Goal: Information Seeking & Learning: Learn about a topic

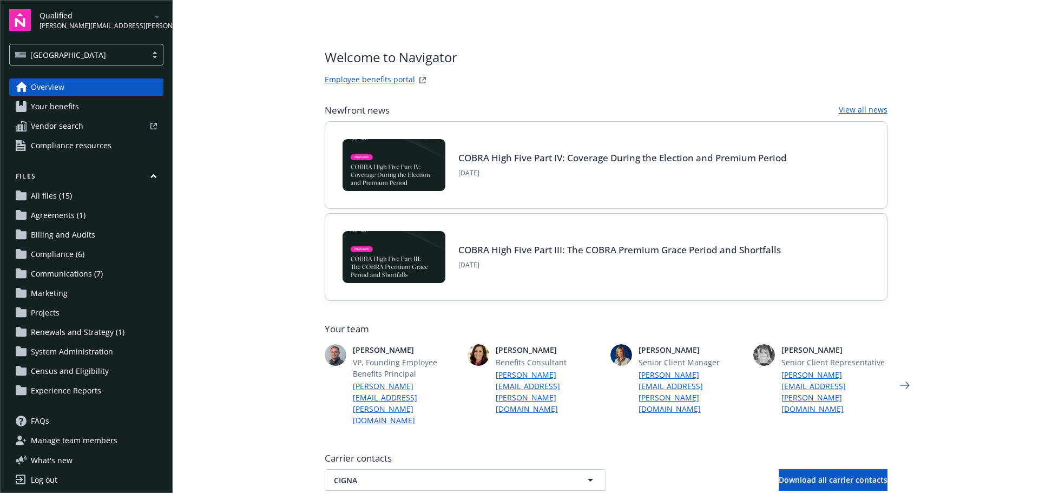
click at [358, 79] on link "Employee benefits portal" at bounding box center [370, 80] width 90 height 13
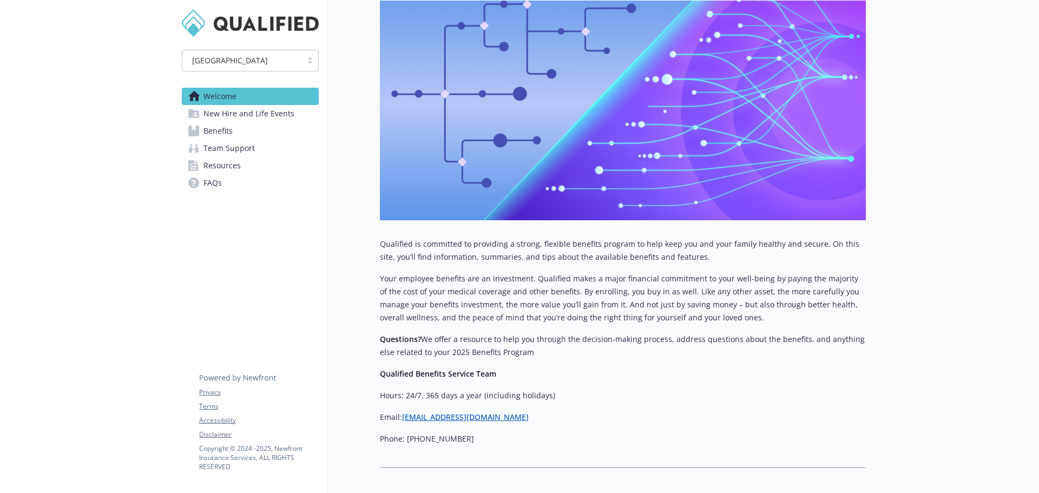
scroll to position [251, 0]
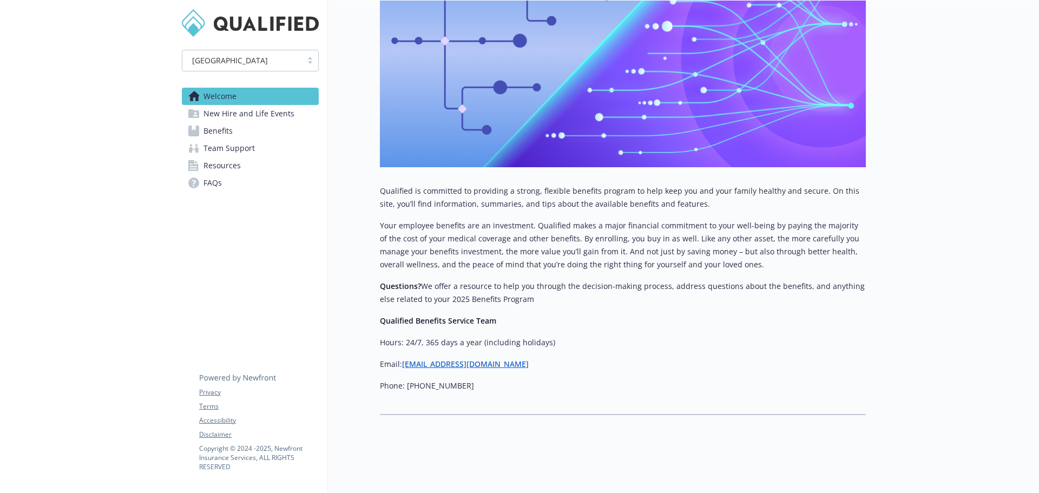
click at [255, 111] on span "New Hire and Life Events" at bounding box center [248, 113] width 91 height 17
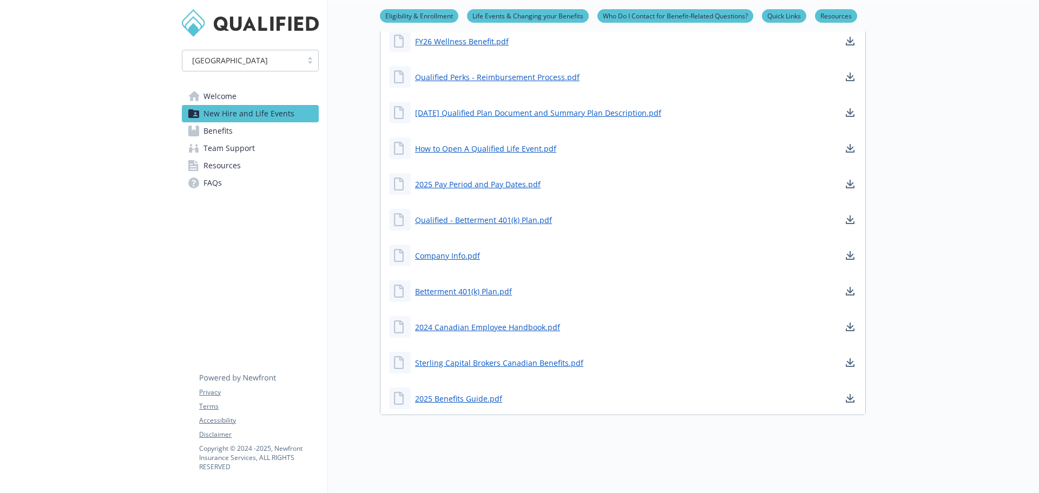
scroll to position [798, 0]
click at [227, 131] on span "Benefits" at bounding box center [217, 130] width 29 height 17
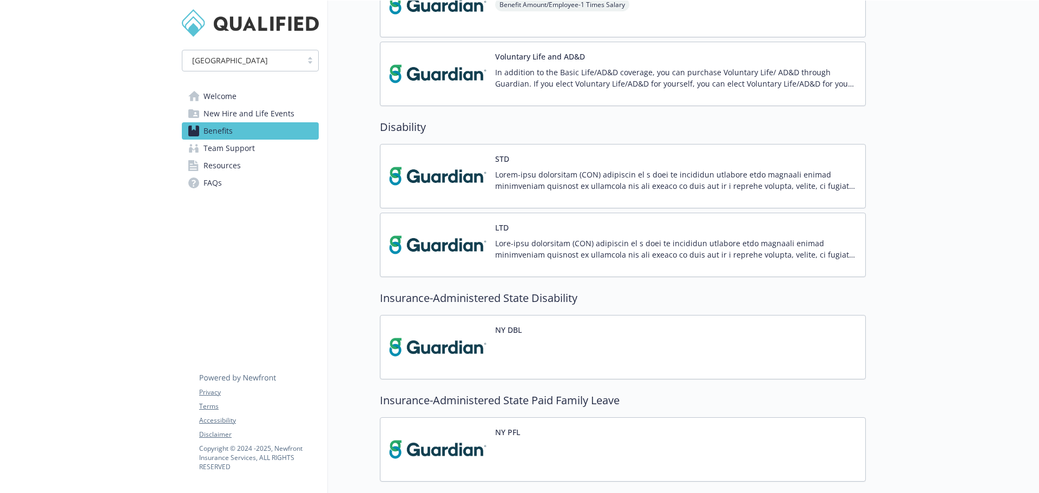
click at [223, 98] on span "Welcome" at bounding box center [219, 96] width 33 height 17
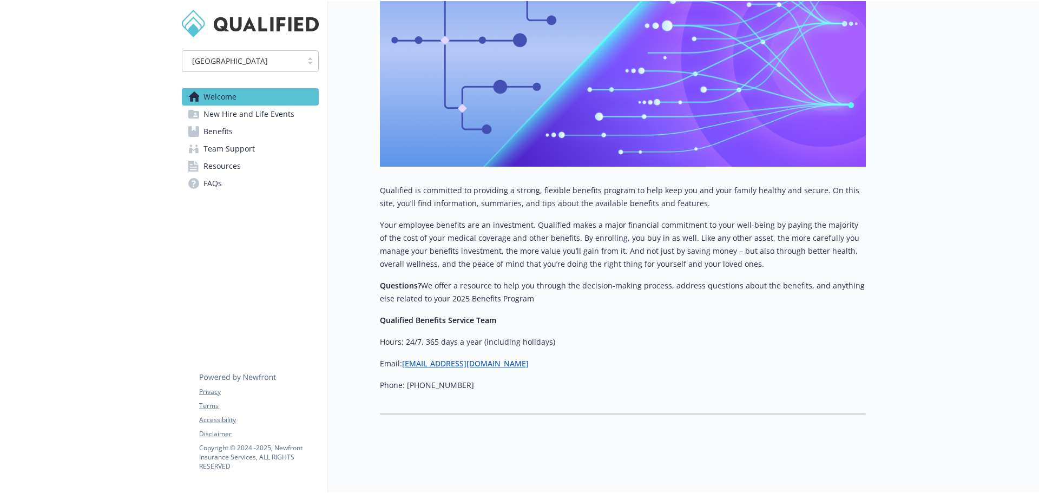
scroll to position [251, 0]
